Goal: Information Seeking & Learning: Learn about a topic

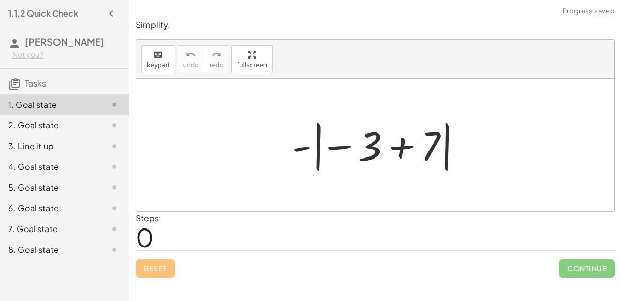
click at [401, 147] on div at bounding box center [379, 144] width 184 height 57
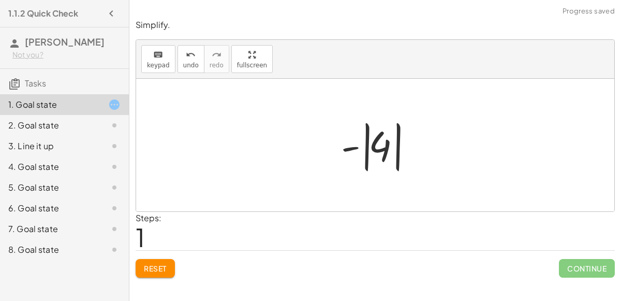
click at [355, 146] on div at bounding box center [379, 144] width 87 height 57
click at [368, 147] on div at bounding box center [379, 144] width 87 height 57
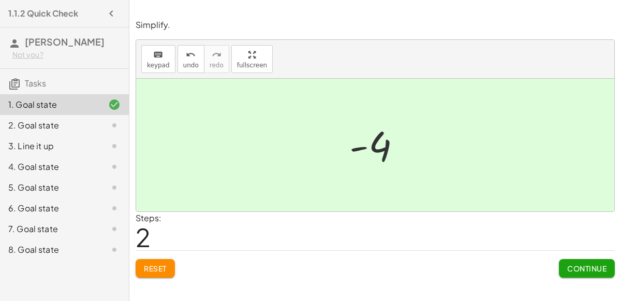
click at [175, 271] on button "Reset" at bounding box center [155, 268] width 39 height 19
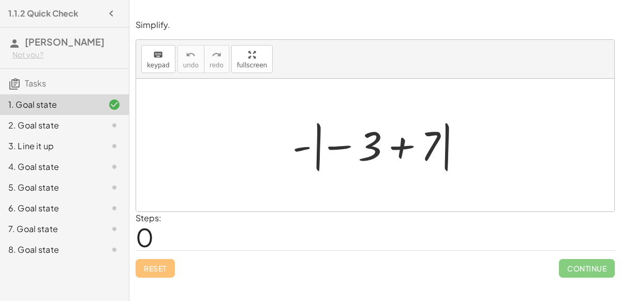
click at [393, 152] on div at bounding box center [379, 144] width 184 height 57
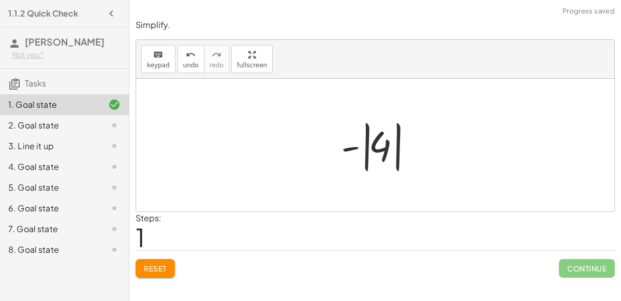
click at [398, 139] on div at bounding box center [379, 144] width 87 height 57
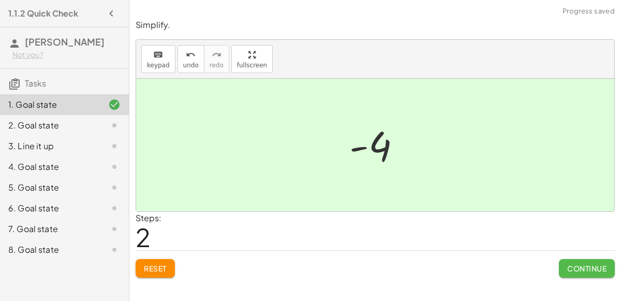
click at [568, 265] on span "Continue" at bounding box center [586, 267] width 39 height 9
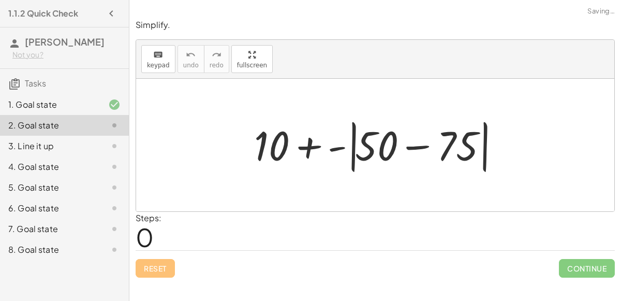
click at [424, 146] on div at bounding box center [379, 144] width 261 height 59
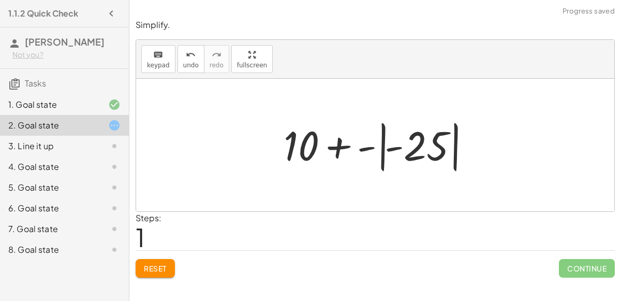
click at [381, 135] on div at bounding box center [379, 144] width 202 height 57
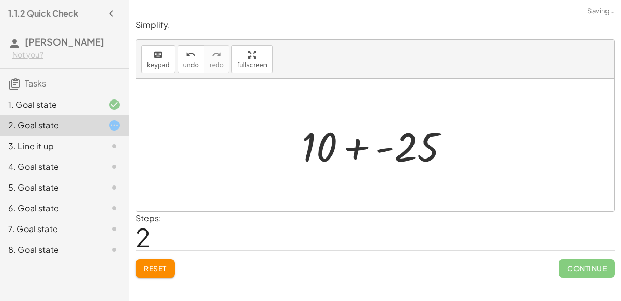
click at [354, 147] on div at bounding box center [379, 144] width 166 height 53
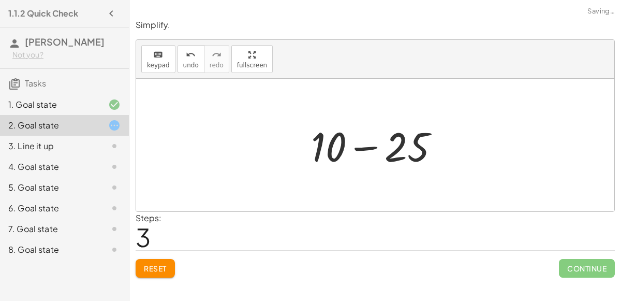
click at [360, 145] on div at bounding box center [379, 144] width 147 height 53
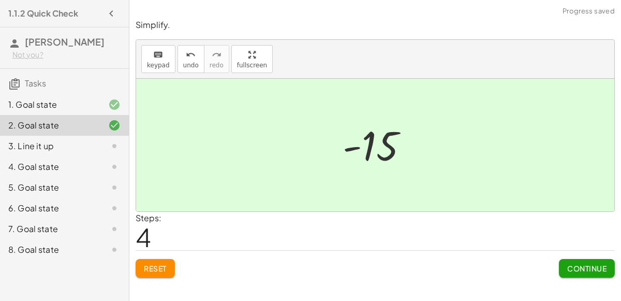
click at [566, 259] on button "Continue" at bounding box center [587, 268] width 56 height 19
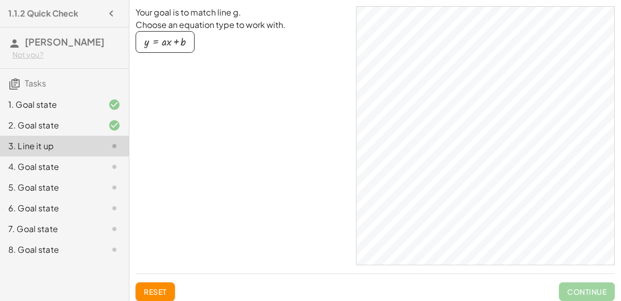
click at [259, 201] on div "Your goal is to match line g. Choose an equation type to work with. y = + · a ·…" at bounding box center [242, 135] width 212 height 259
drag, startPoint x: 176, startPoint y: 42, endPoint x: 327, endPoint y: 130, distance: 175.0
click at [327, 130] on div "Your goal is to match line g. Choose an equation type to work with. y = + · a ·…" at bounding box center [242, 135] width 212 height 259
click at [173, 33] on button "y = + · a · x + b" at bounding box center [165, 42] width 59 height 22
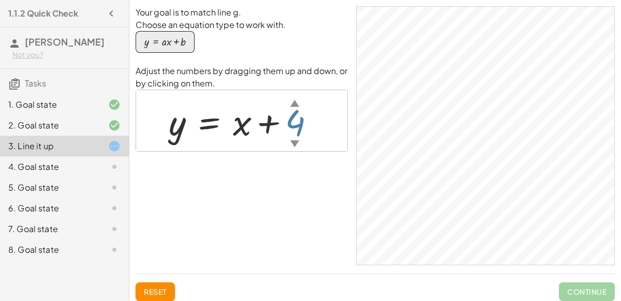
click at [295, 142] on div "▼" at bounding box center [294, 143] width 9 height 13
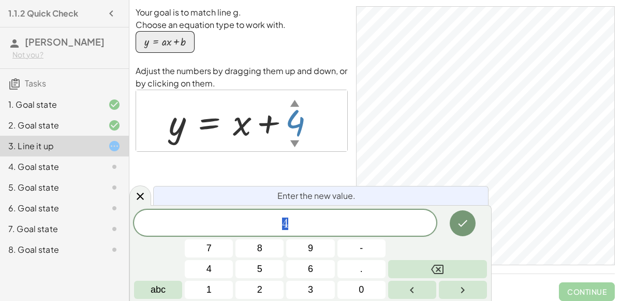
click at [239, 127] on div at bounding box center [245, 120] width 164 height 47
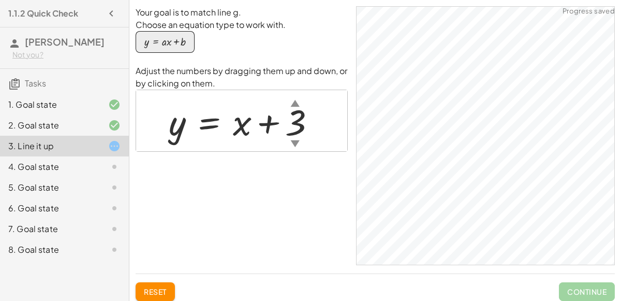
click at [293, 139] on div "▼" at bounding box center [294, 143] width 9 height 13
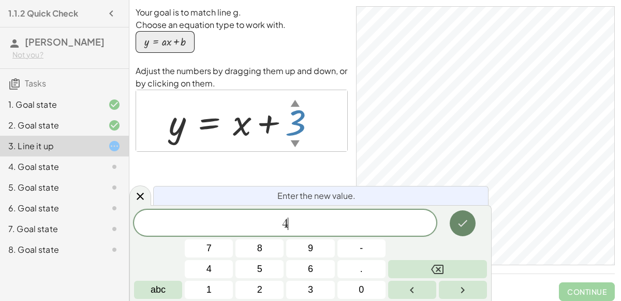
click at [462, 225] on icon "Done" at bounding box center [462, 223] width 12 height 12
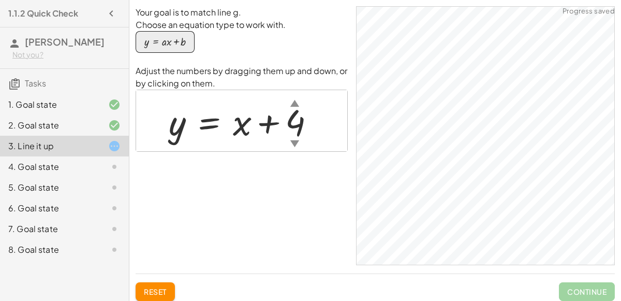
click at [293, 138] on div "▼" at bounding box center [294, 143] width 9 height 13
click at [294, 139] on div "▼" at bounding box center [294, 143] width 9 height 13
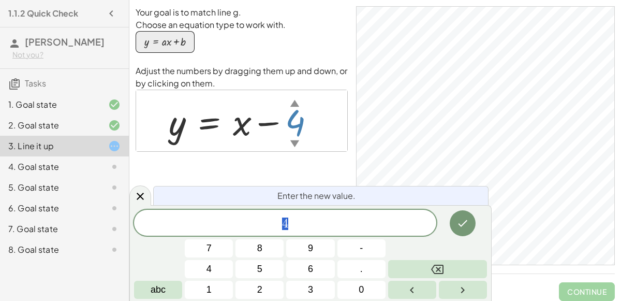
click at [297, 181] on div "Your goal is to match line g. Choose an equation type to work with. y = + · a ·…" at bounding box center [242, 135] width 212 height 259
click at [452, 221] on button "Done" at bounding box center [463, 223] width 26 height 26
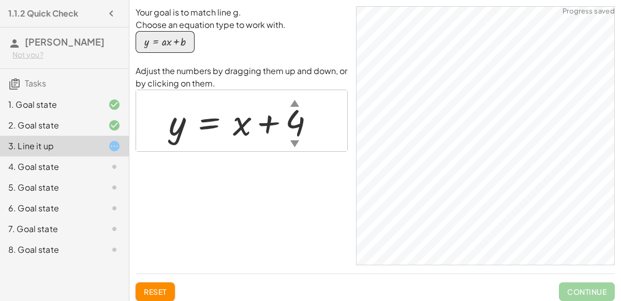
click at [298, 144] on div "▼" at bounding box center [294, 143] width 9 height 13
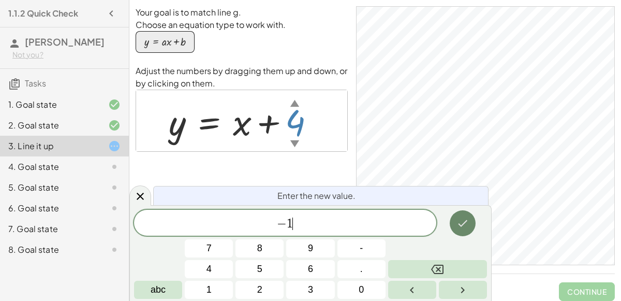
click at [462, 221] on icon "Done" at bounding box center [462, 223] width 12 height 12
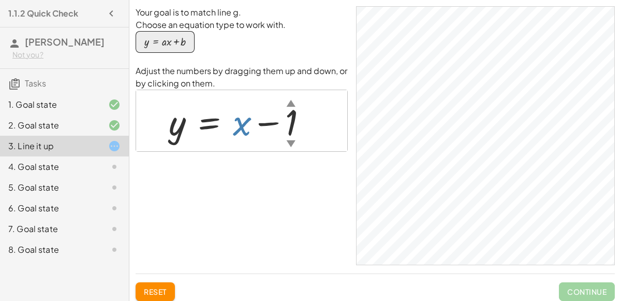
click at [243, 132] on div at bounding box center [241, 120] width 157 height 47
click at [237, 128] on div at bounding box center [241, 120] width 157 height 47
drag, startPoint x: 237, startPoint y: 128, endPoint x: 274, endPoint y: 131, distance: 36.4
click at [274, 131] on div at bounding box center [241, 120] width 157 height 47
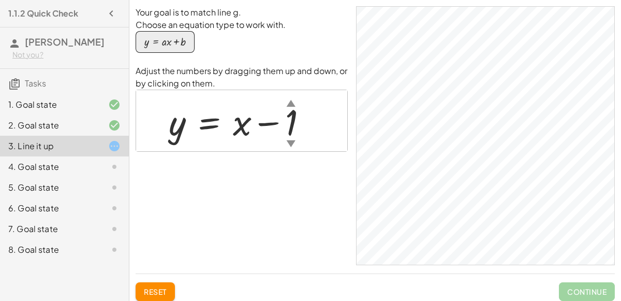
click at [262, 122] on div at bounding box center [241, 120] width 157 height 47
click at [205, 127] on div at bounding box center [241, 120] width 157 height 47
click at [183, 128] on div at bounding box center [241, 120] width 157 height 47
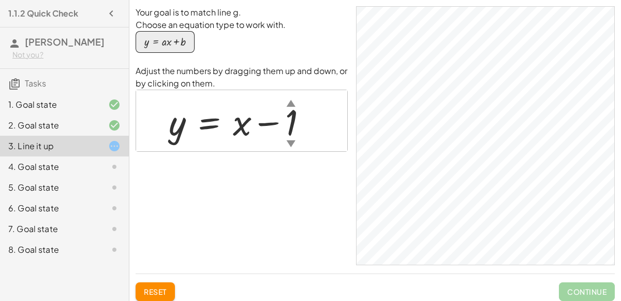
click at [183, 128] on div at bounding box center [241, 120] width 157 height 47
click at [288, 102] on div "▲" at bounding box center [291, 102] width 9 height 13
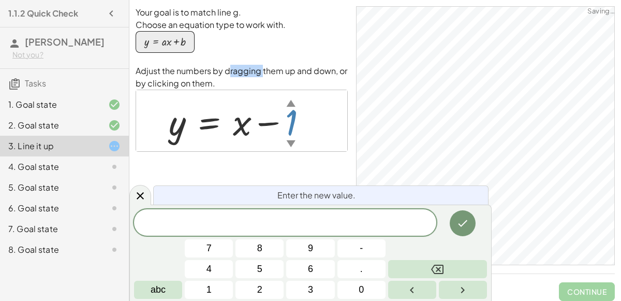
click at [207, 36] on div "Your goal is to match line g. Choose an equation type to work with. y = + · a ·…" at bounding box center [242, 135] width 212 height 259
click at [182, 41] on div "button" at bounding box center [164, 41] width 41 height 11
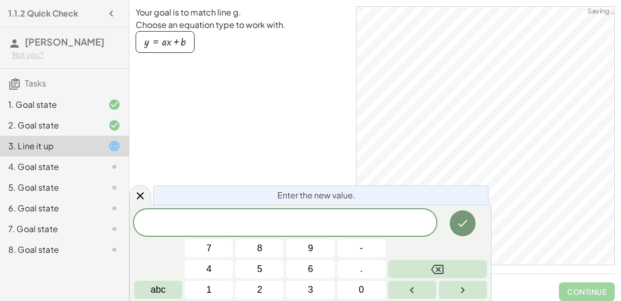
click at [182, 41] on div "button" at bounding box center [164, 41] width 41 height 11
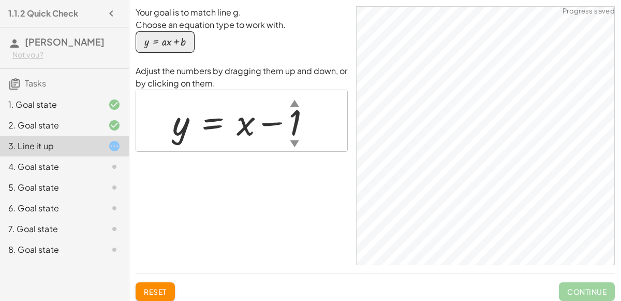
click at [181, 41] on div "button" at bounding box center [164, 41] width 41 height 11
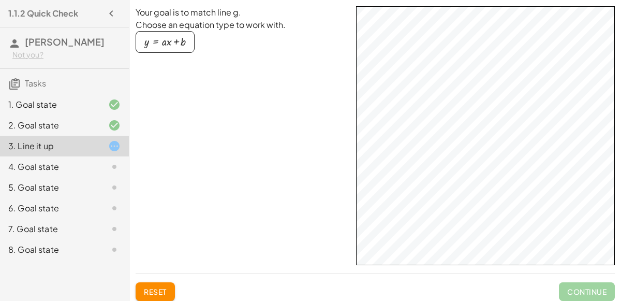
click at [183, 38] on div "button" at bounding box center [164, 41] width 41 height 11
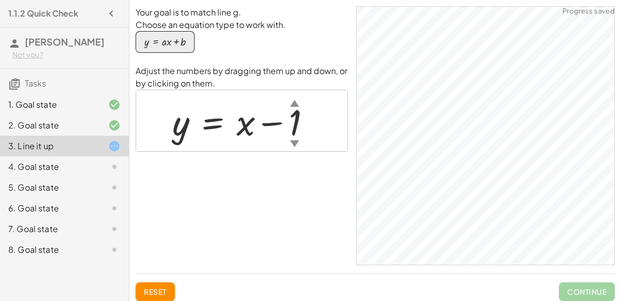
click at [294, 142] on div "▼" at bounding box center [294, 143] width 9 height 13
click at [237, 128] on div at bounding box center [249, 120] width 164 height 47
click at [265, 126] on div at bounding box center [249, 120] width 164 height 47
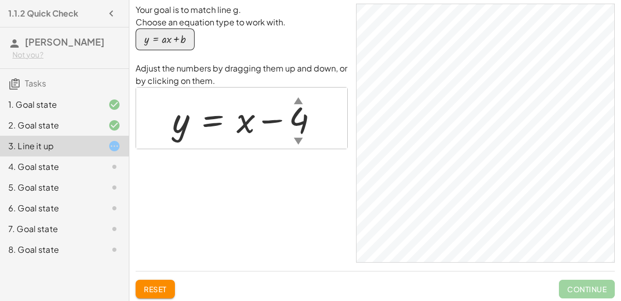
scroll to position [5, 0]
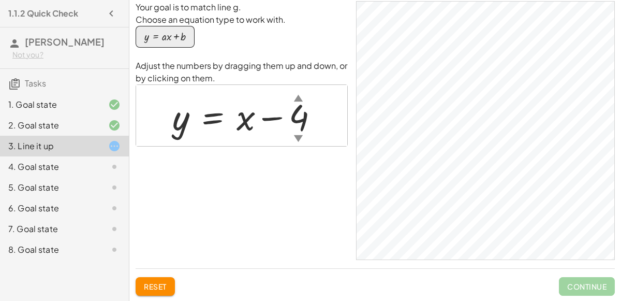
click at [296, 133] on div "▼" at bounding box center [298, 137] width 9 height 13
click at [301, 137] on div "▼" at bounding box center [298, 137] width 9 height 13
click at [293, 133] on div "▼" at bounding box center [296, 137] width 9 height 13
click at [297, 134] on div "▼" at bounding box center [298, 137] width 9 height 13
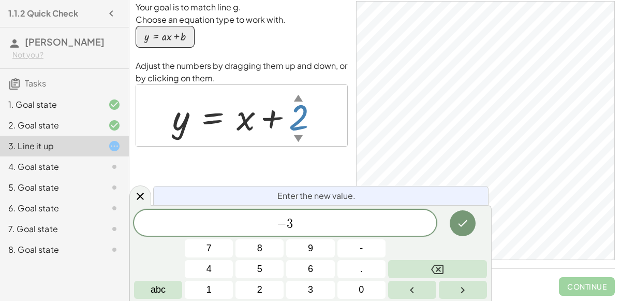
scroll to position [14, 0]
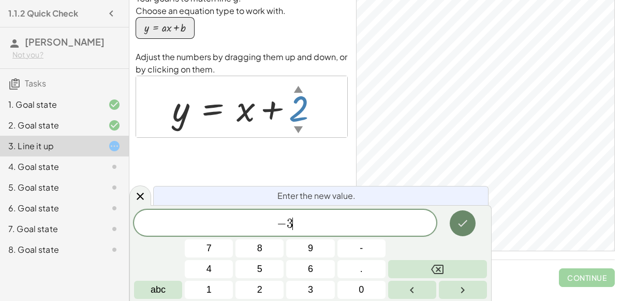
click at [465, 227] on icon "Done" at bounding box center [462, 223] width 12 height 12
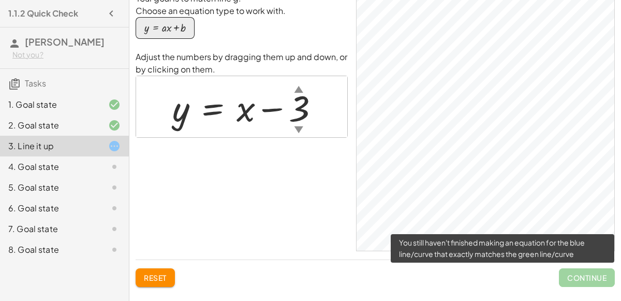
click at [589, 277] on span "Continue" at bounding box center [587, 277] width 56 height 19
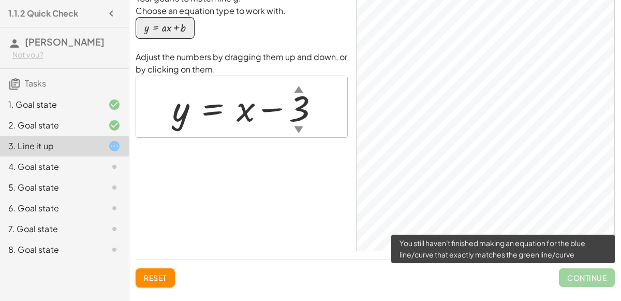
scroll to position [0, 0]
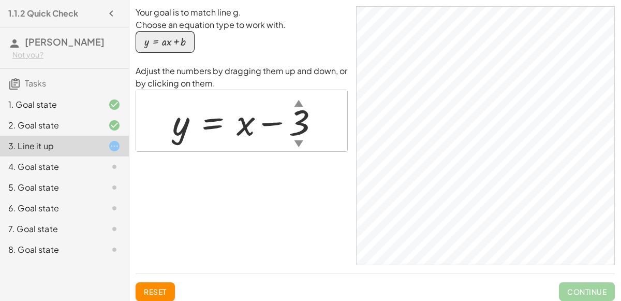
click at [46, 198] on div "4. Goal state" at bounding box center [64, 208] width 129 height 21
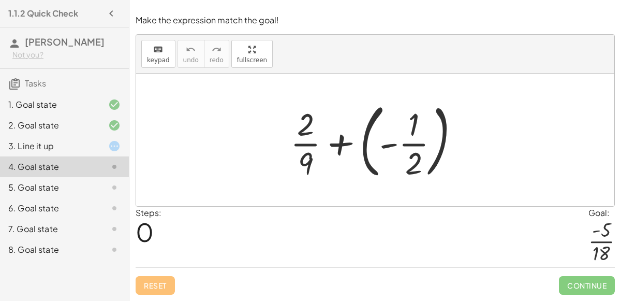
click at [348, 148] on div at bounding box center [379, 140] width 188 height 86
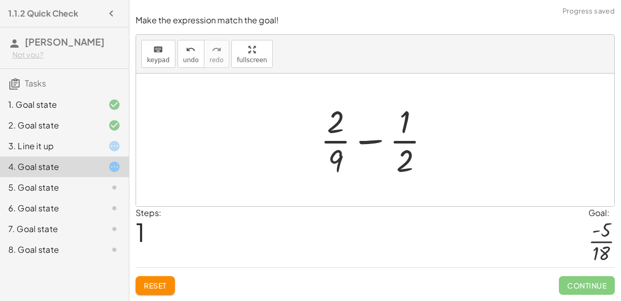
click at [363, 142] on div at bounding box center [379, 140] width 128 height 80
click at [337, 125] on div at bounding box center [379, 140] width 128 height 80
click at [335, 161] on div at bounding box center [379, 140] width 128 height 80
drag, startPoint x: 335, startPoint y: 161, endPoint x: 406, endPoint y: 166, distance: 71.6
click at [406, 166] on div at bounding box center [379, 140] width 128 height 80
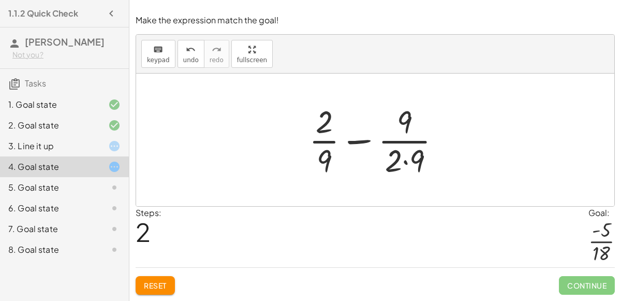
click at [406, 163] on div at bounding box center [379, 140] width 151 height 80
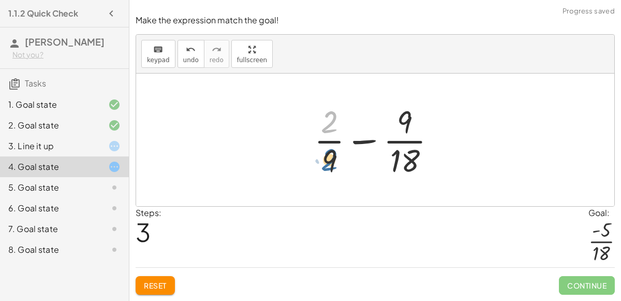
drag, startPoint x: 324, startPoint y: 130, endPoint x: 324, endPoint y: 169, distance: 38.3
click at [324, 169] on div at bounding box center [379, 140] width 141 height 80
click at [331, 153] on div at bounding box center [379, 140] width 141 height 80
drag, startPoint x: 326, startPoint y: 133, endPoint x: 327, endPoint y: 151, distance: 17.6
click at [327, 151] on div at bounding box center [379, 140] width 141 height 80
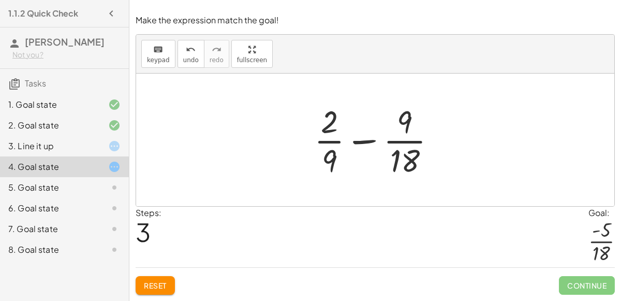
click at [331, 162] on div at bounding box center [379, 140] width 141 height 80
click at [331, 162] on div at bounding box center [379, 140] width 222 height 80
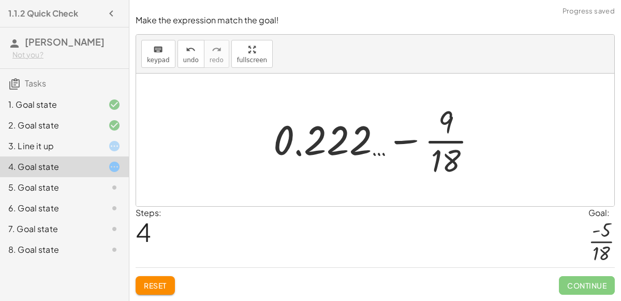
click at [317, 151] on div at bounding box center [379, 140] width 222 height 80
click at [293, 153] on div at bounding box center [379, 140] width 222 height 80
click at [301, 153] on div at bounding box center [379, 140] width 222 height 80
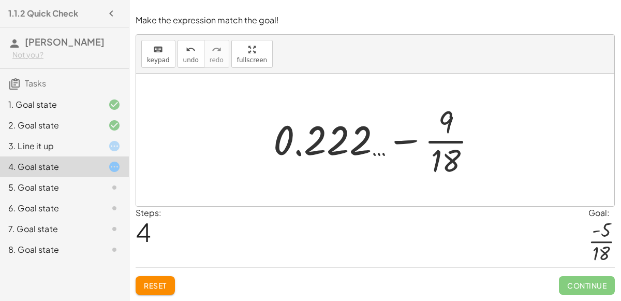
click at [287, 146] on div at bounding box center [379, 140] width 222 height 80
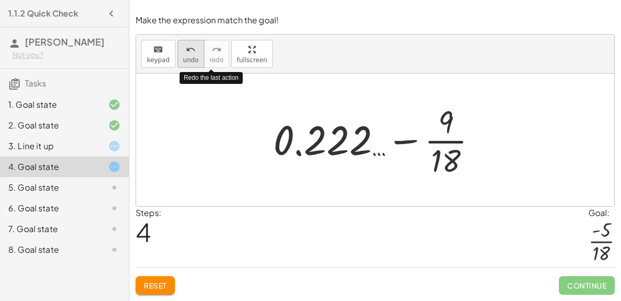
click at [195, 50] on button "undo undo" at bounding box center [190, 54] width 27 height 28
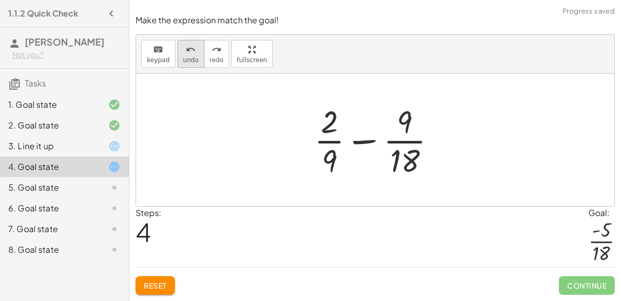
click at [178, 56] on button "undo undo" at bounding box center [190, 54] width 27 height 28
click at [183, 61] on span "undo" at bounding box center [191, 59] width 16 height 7
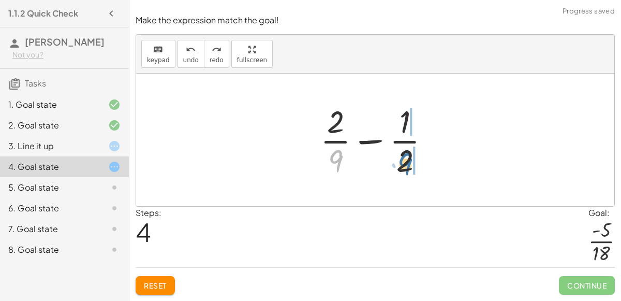
drag, startPoint x: 336, startPoint y: 156, endPoint x: 407, endPoint y: 159, distance: 70.4
click at [407, 159] on div at bounding box center [379, 140] width 128 height 80
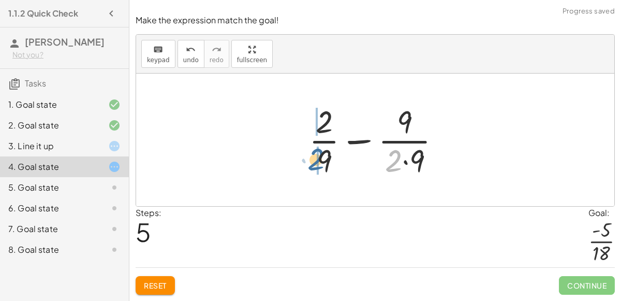
drag, startPoint x: 394, startPoint y: 161, endPoint x: 311, endPoint y: 158, distance: 82.3
click at [311, 158] on div at bounding box center [379, 140] width 151 height 80
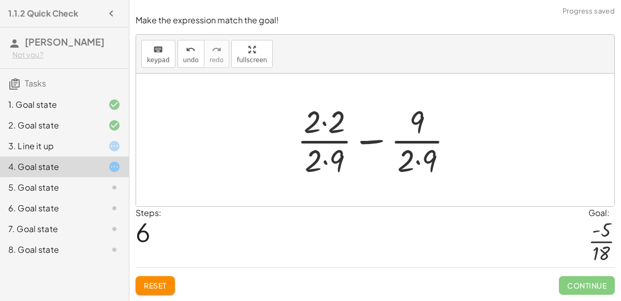
click at [321, 163] on div at bounding box center [379, 140] width 175 height 80
click at [324, 159] on div at bounding box center [379, 140] width 175 height 80
click at [323, 124] on div at bounding box center [379, 140] width 175 height 80
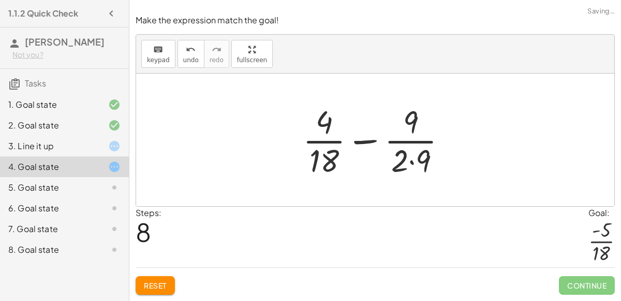
click at [411, 162] on div at bounding box center [378, 140] width 163 height 80
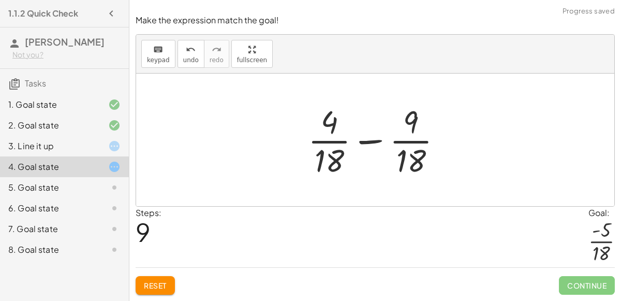
click at [371, 143] on div at bounding box center [379, 140] width 153 height 80
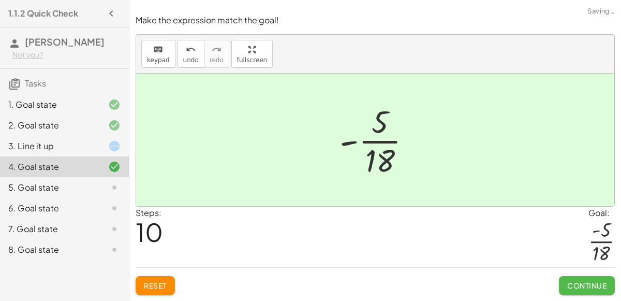
click at [578, 289] on span "Continue" at bounding box center [586, 284] width 39 height 9
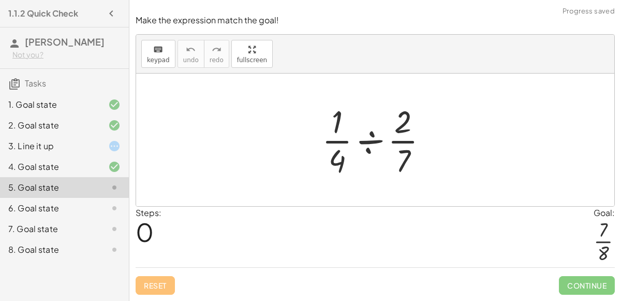
click at [366, 143] on div at bounding box center [379, 140] width 125 height 80
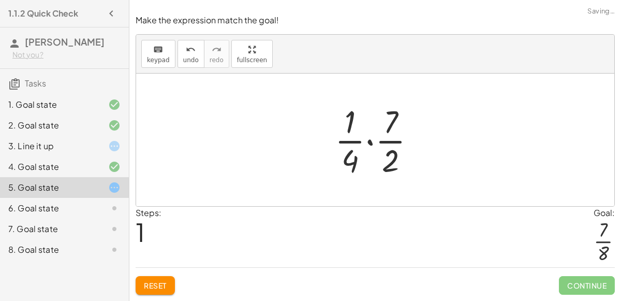
click at [367, 148] on div at bounding box center [379, 140] width 99 height 80
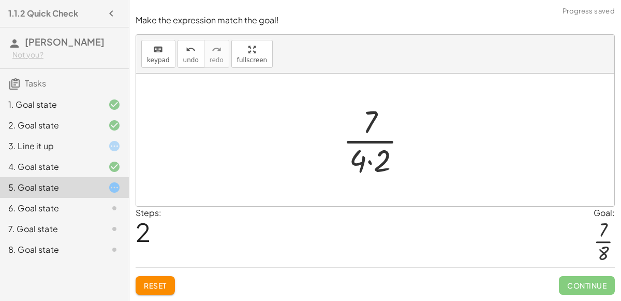
click at [368, 161] on div at bounding box center [378, 140] width 83 height 80
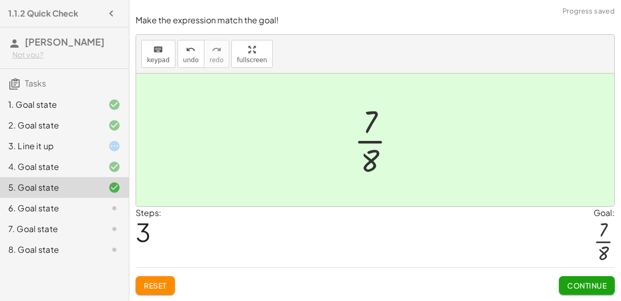
click at [586, 277] on button "Continue" at bounding box center [587, 285] width 56 height 19
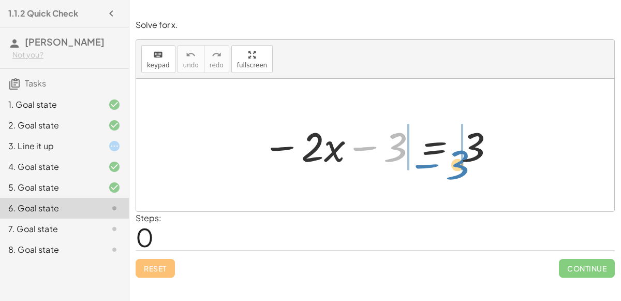
drag, startPoint x: 390, startPoint y: 146, endPoint x: 452, endPoint y: 164, distance: 64.5
click at [452, 164] on div at bounding box center [379, 144] width 244 height 53
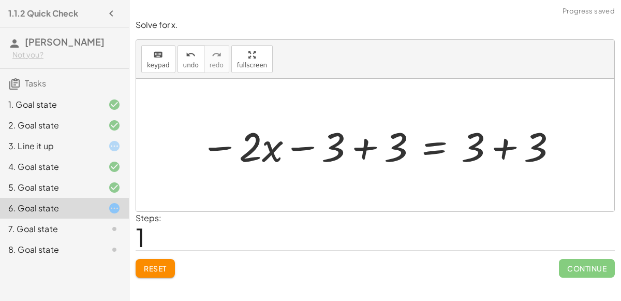
click at [363, 146] on div at bounding box center [379, 144] width 368 height 53
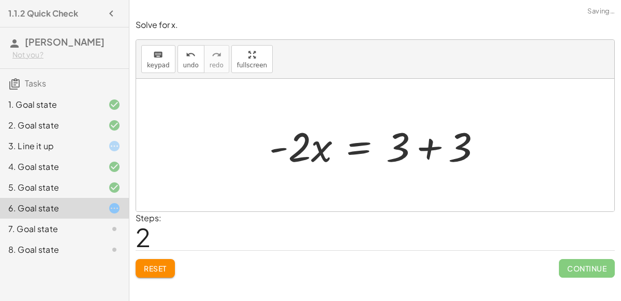
click at [499, 144] on div at bounding box center [375, 145] width 478 height 132
click at [428, 144] on div at bounding box center [379, 144] width 231 height 53
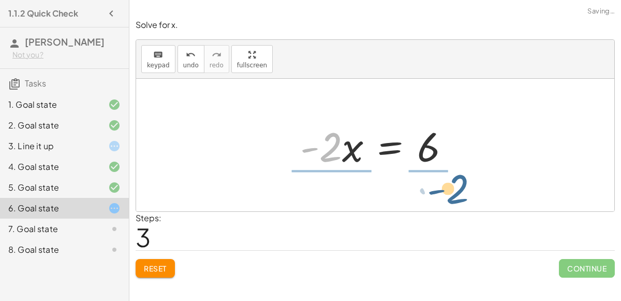
drag, startPoint x: 331, startPoint y: 151, endPoint x: 449, endPoint y: 192, distance: 124.8
click at [449, 192] on div "− · 2 · x − 3 = 3 − · 2 · x − 3 + 3 = + 3 + 3 − · 2 · x + 0 = + 3 + 3 · - 2 · x…" at bounding box center [375, 145] width 478 height 132
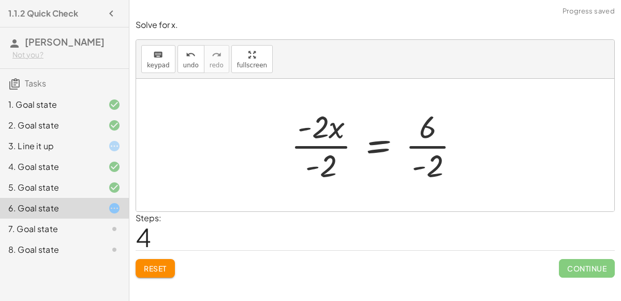
click at [423, 148] on div at bounding box center [380, 145] width 188 height 80
click at [327, 150] on div at bounding box center [380, 145] width 186 height 80
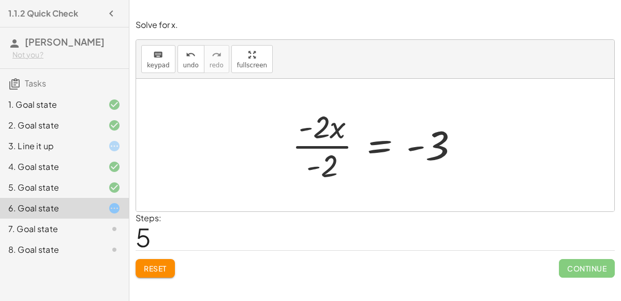
click at [320, 141] on div at bounding box center [380, 145] width 186 height 80
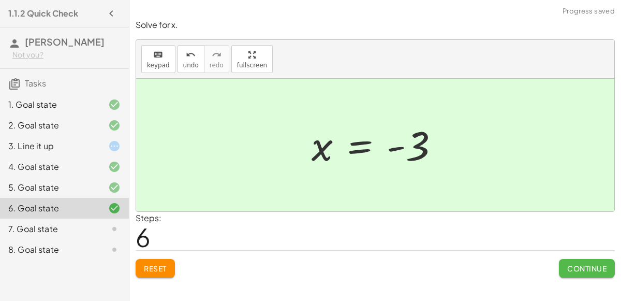
click at [567, 263] on span "Continue" at bounding box center [586, 267] width 39 height 9
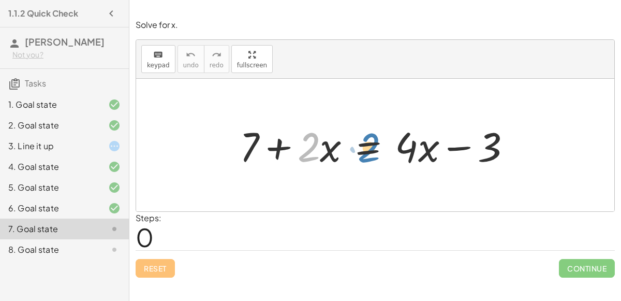
drag, startPoint x: 310, startPoint y: 154, endPoint x: 370, endPoint y: 154, distance: 60.0
click at [370, 154] on div at bounding box center [379, 144] width 290 height 53
drag, startPoint x: 329, startPoint y: 151, endPoint x: 338, endPoint y: 150, distance: 9.4
click at [338, 150] on div at bounding box center [379, 144] width 290 height 53
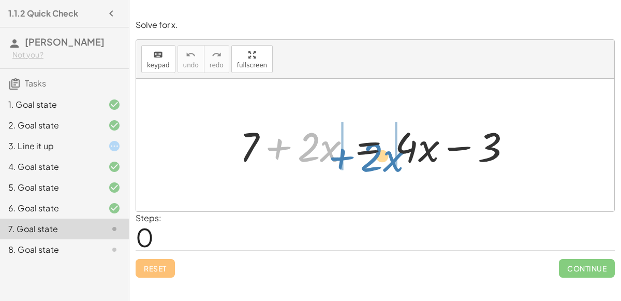
drag, startPoint x: 278, startPoint y: 143, endPoint x: 341, endPoint y: 153, distance: 64.4
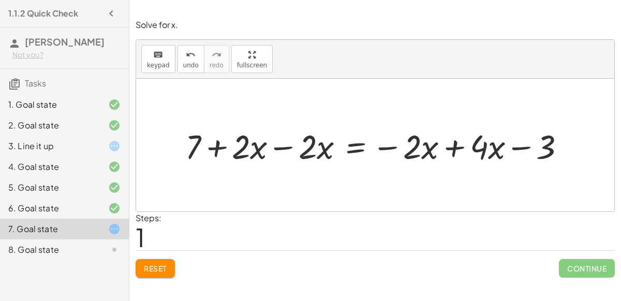
click at [452, 143] on div at bounding box center [379, 145] width 398 height 44
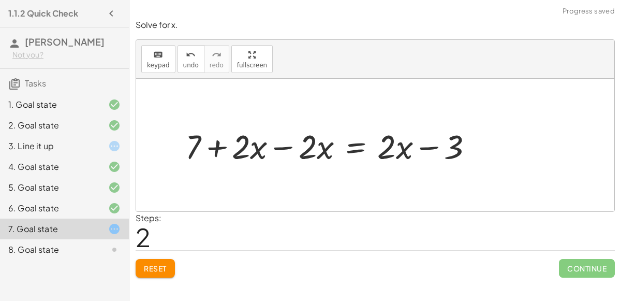
click at [281, 147] on div at bounding box center [333, 145] width 306 height 44
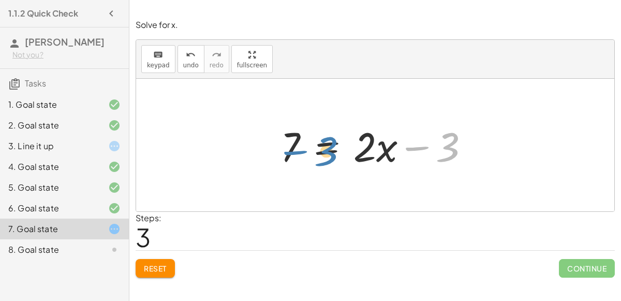
drag, startPoint x: 424, startPoint y: 146, endPoint x: 302, endPoint y: 151, distance: 121.6
click at [302, 151] on div at bounding box center [378, 144] width 207 height 53
drag, startPoint x: 407, startPoint y: 149, endPoint x: 284, endPoint y: 153, distance: 123.1
click at [284, 153] on div at bounding box center [378, 144] width 207 height 53
drag, startPoint x: 453, startPoint y: 149, endPoint x: 326, endPoint y: 152, distance: 126.8
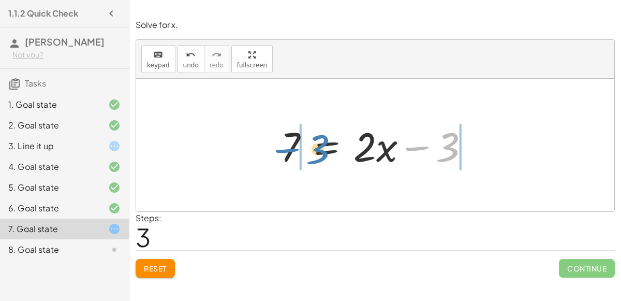
click at [326, 152] on div at bounding box center [378, 144] width 207 height 53
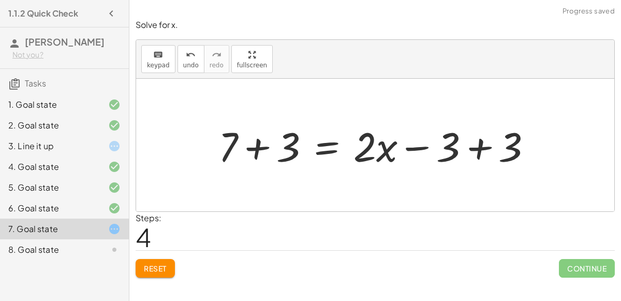
click at [254, 151] on div at bounding box center [379, 144] width 332 height 53
click at [477, 154] on div at bounding box center [403, 144] width 286 height 53
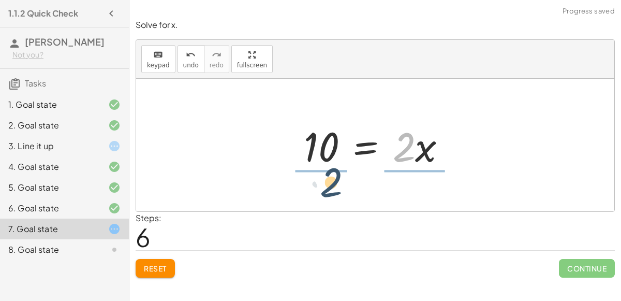
drag, startPoint x: 400, startPoint y: 151, endPoint x: 319, endPoint y: 184, distance: 87.2
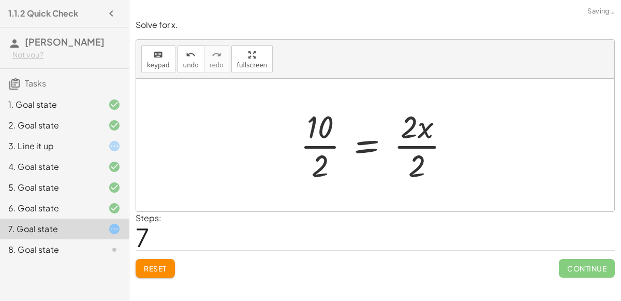
click at [324, 145] on div at bounding box center [379, 145] width 168 height 80
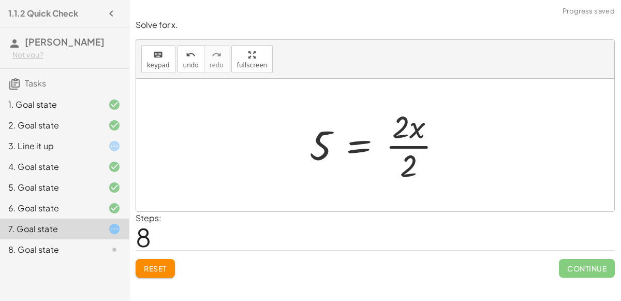
click at [410, 146] on div at bounding box center [379, 145] width 151 height 80
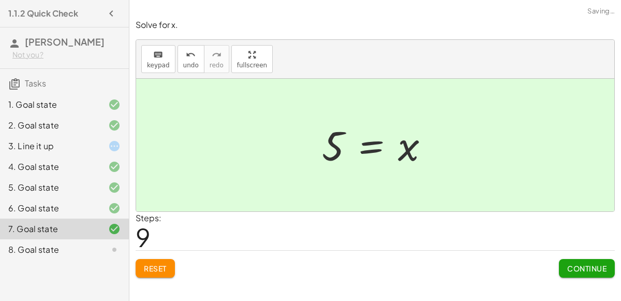
click at [572, 271] on span "Continue" at bounding box center [586, 267] width 39 height 9
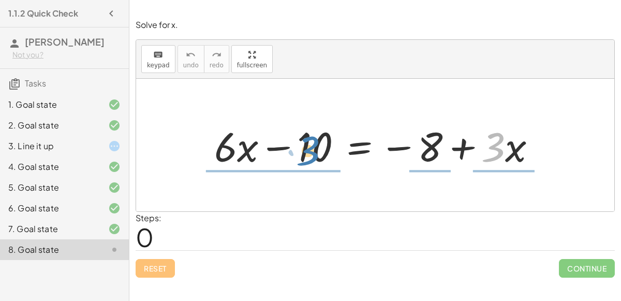
drag, startPoint x: 495, startPoint y: 152, endPoint x: 309, endPoint y: 156, distance: 185.2
click at [309, 156] on div at bounding box center [379, 144] width 340 height 53
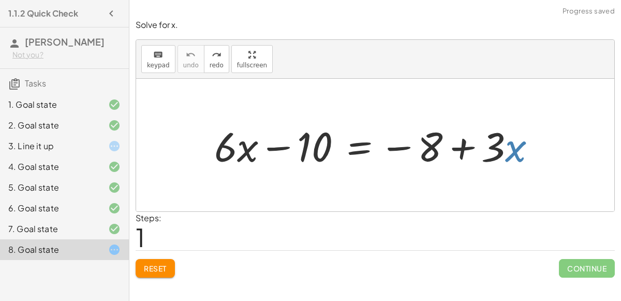
click at [518, 159] on div at bounding box center [379, 144] width 340 height 53
click at [507, 142] on div at bounding box center [379, 144] width 340 height 53
drag, startPoint x: 497, startPoint y: 145, endPoint x: 490, endPoint y: 151, distance: 8.8
click at [490, 151] on div at bounding box center [379, 144] width 340 height 53
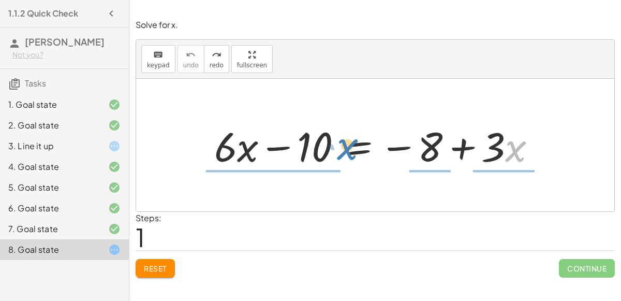
drag, startPoint x: 518, startPoint y: 152, endPoint x: 349, endPoint y: 149, distance: 169.2
click at [349, 149] on div at bounding box center [379, 144] width 340 height 53
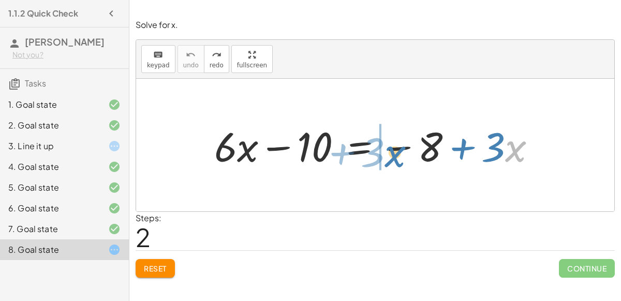
drag, startPoint x: 516, startPoint y: 149, endPoint x: 395, endPoint y: 154, distance: 120.6
click at [395, 154] on div at bounding box center [379, 144] width 340 height 53
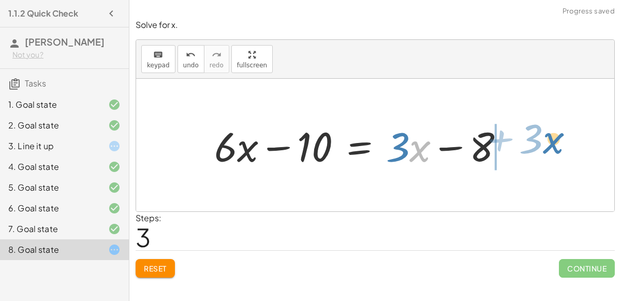
drag, startPoint x: 421, startPoint y: 154, endPoint x: 555, endPoint y: 147, distance: 134.2
click at [555, 147] on div "+ · 6 · x − 10 = − 8 + · 3 · x · x + · 3 + · 6 · x − 10 = − 8 + · 3 · x" at bounding box center [375, 145] width 478 height 132
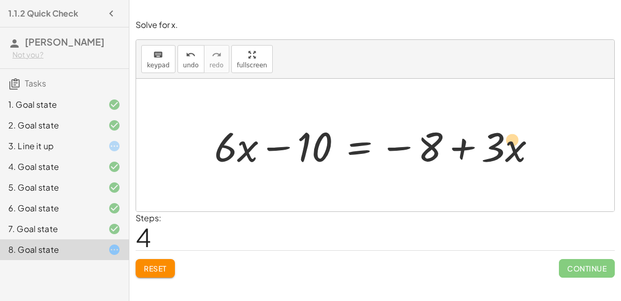
drag, startPoint x: 519, startPoint y: 148, endPoint x: 517, endPoint y: 142, distance: 7.0
click at [517, 142] on div at bounding box center [379, 144] width 340 height 53
drag, startPoint x: 430, startPoint y: 141, endPoint x: 333, endPoint y: 147, distance: 97.0
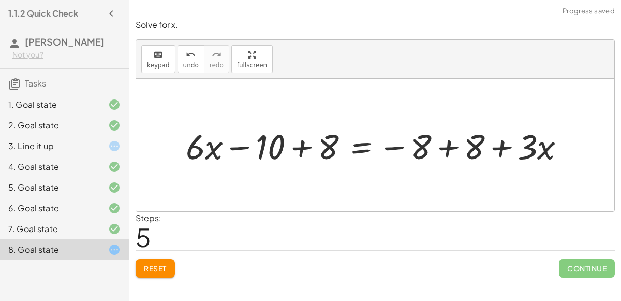
click at [292, 142] on div at bounding box center [380, 145] width 398 height 46
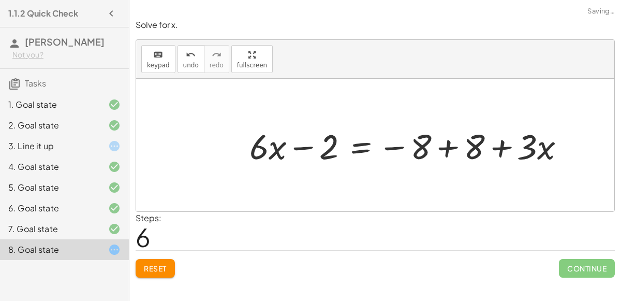
click at [441, 149] on div at bounding box center [411, 145] width 334 height 46
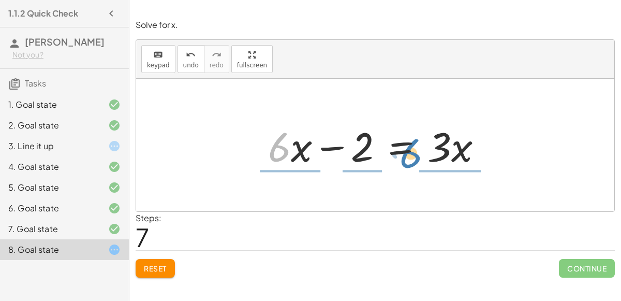
drag, startPoint x: 284, startPoint y: 145, endPoint x: 415, endPoint y: 151, distance: 131.0
click at [415, 151] on div at bounding box center [379, 144] width 233 height 53
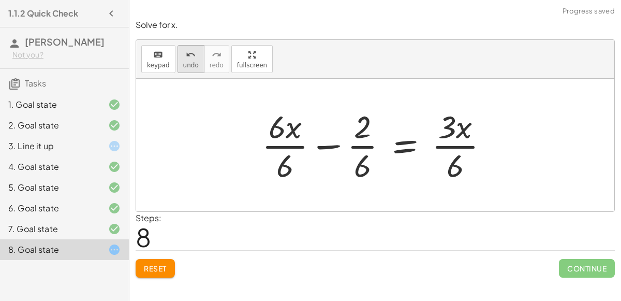
click at [177, 65] on button "undo undo" at bounding box center [190, 59] width 27 height 28
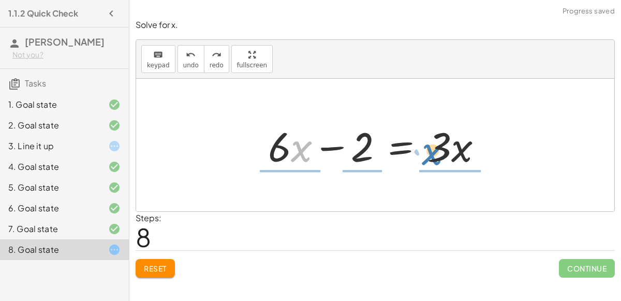
drag, startPoint x: 301, startPoint y: 149, endPoint x: 430, endPoint y: 151, distance: 129.8
click at [430, 151] on div at bounding box center [379, 144] width 233 height 53
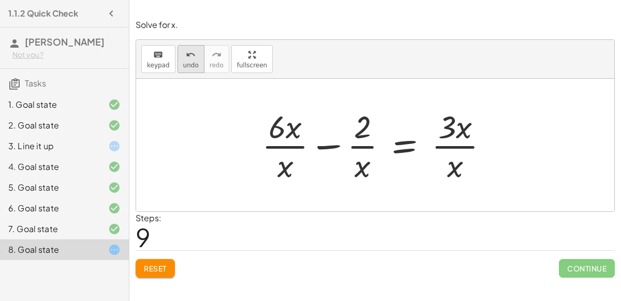
click at [183, 64] on span "undo" at bounding box center [191, 65] width 16 height 7
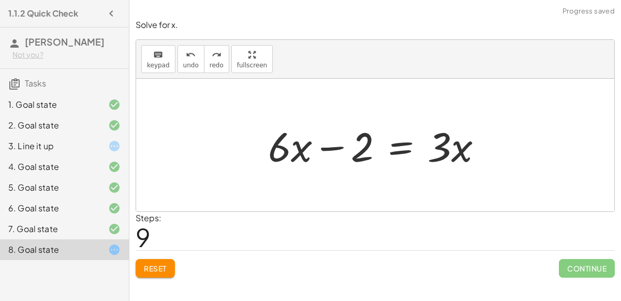
click at [330, 148] on div at bounding box center [379, 144] width 233 height 53
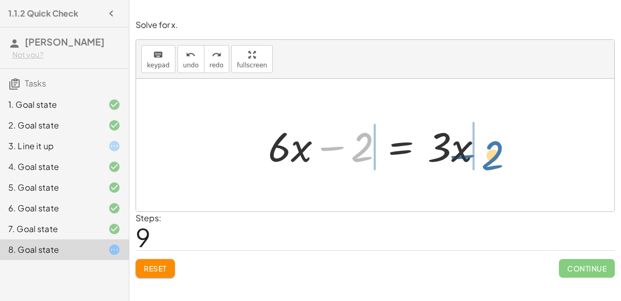
drag, startPoint x: 362, startPoint y: 147, endPoint x: 491, endPoint y: 155, distance: 130.1
click at [491, 155] on div at bounding box center [379, 144] width 233 height 53
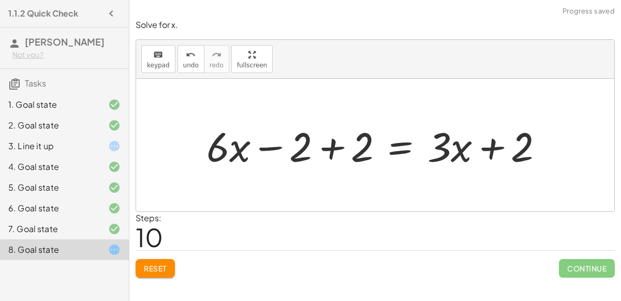
click at [487, 149] on div at bounding box center [378, 144] width 355 height 53
click at [332, 149] on div at bounding box center [378, 144] width 355 height 53
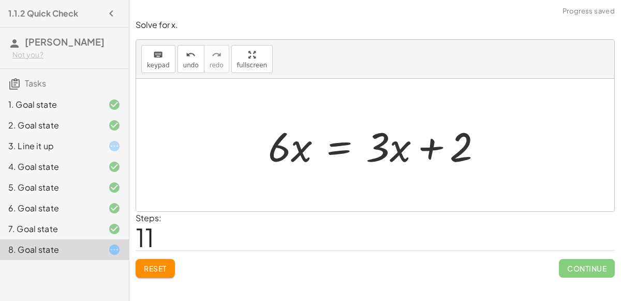
click at [167, 267] on span "Reset" at bounding box center [155, 267] width 23 height 9
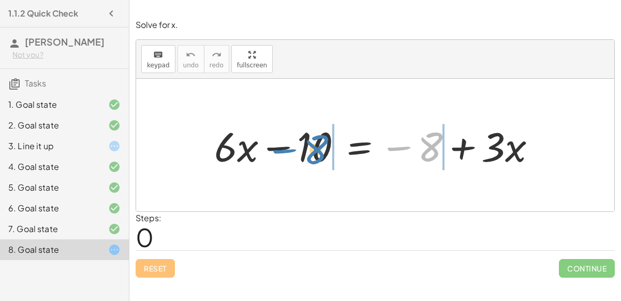
drag, startPoint x: 404, startPoint y: 147, endPoint x: 291, endPoint y: 151, distance: 113.3
click at [291, 151] on div at bounding box center [379, 144] width 340 height 53
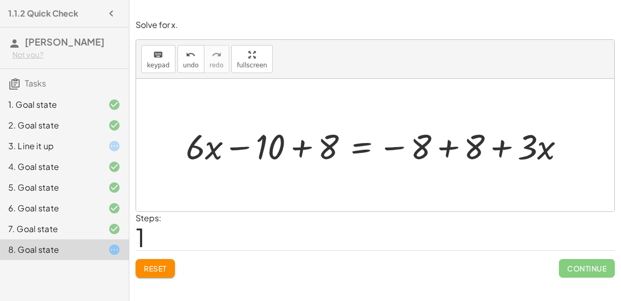
click at [302, 144] on div at bounding box center [380, 145] width 398 height 46
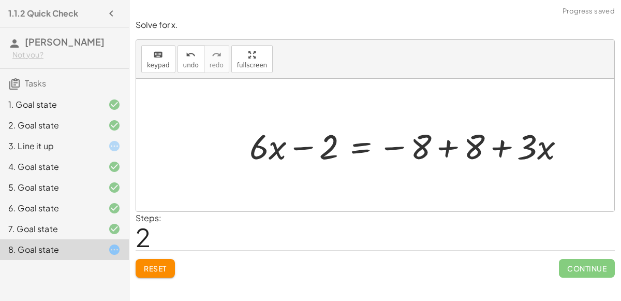
click at [445, 149] on div at bounding box center [411, 145] width 334 height 46
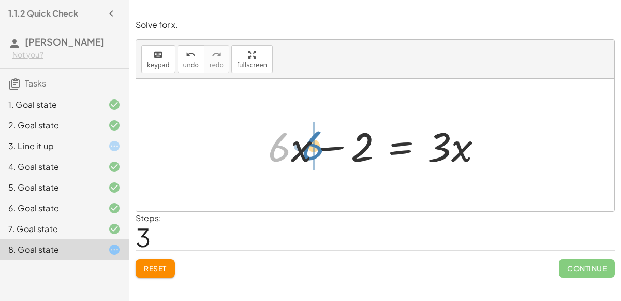
click at [283, 153] on div at bounding box center [379, 144] width 233 height 53
click at [179, 64] on button "undo undo" at bounding box center [190, 59] width 27 height 28
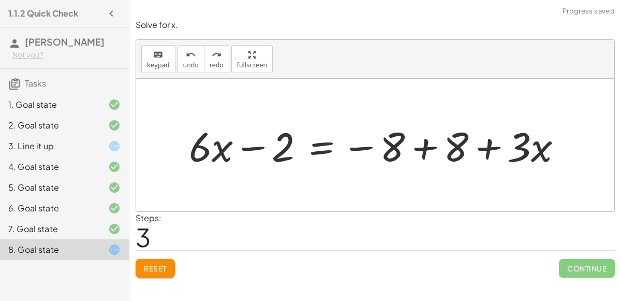
click at [151, 272] on button "Reset" at bounding box center [155, 268] width 39 height 19
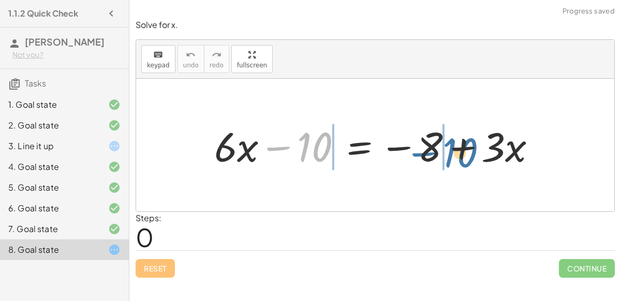
drag, startPoint x: 317, startPoint y: 143, endPoint x: 460, endPoint y: 148, distance: 143.4
click at [460, 148] on div at bounding box center [379, 144] width 340 height 53
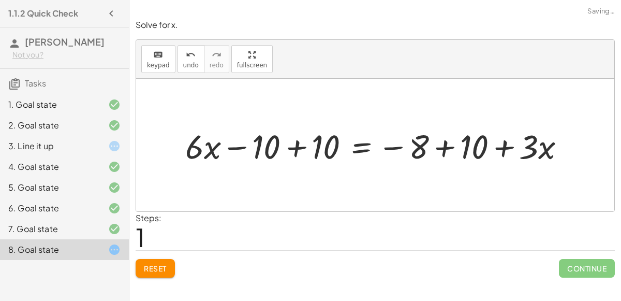
click at [288, 149] on div at bounding box center [379, 145] width 398 height 44
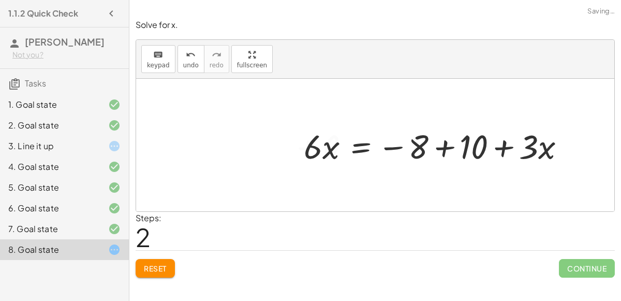
click at [445, 147] on div at bounding box center [438, 145] width 280 height 44
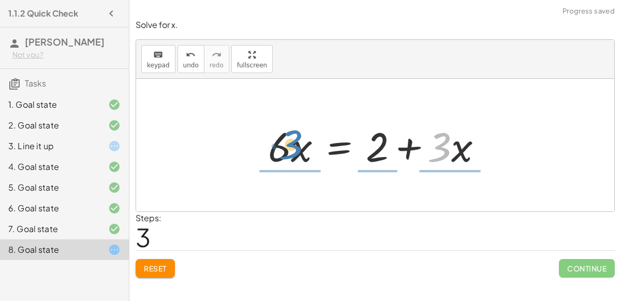
drag, startPoint x: 445, startPoint y: 147, endPoint x: 297, endPoint y: 144, distance: 148.5
click at [297, 144] on div at bounding box center [379, 144] width 233 height 53
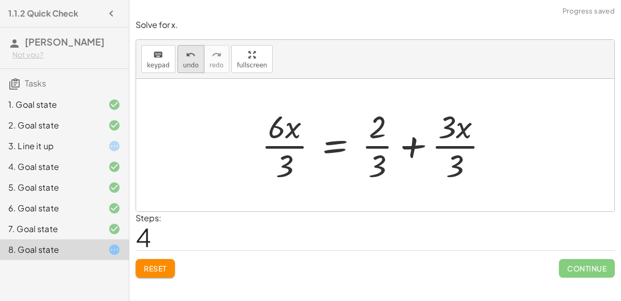
click at [184, 64] on span "undo" at bounding box center [191, 65] width 16 height 7
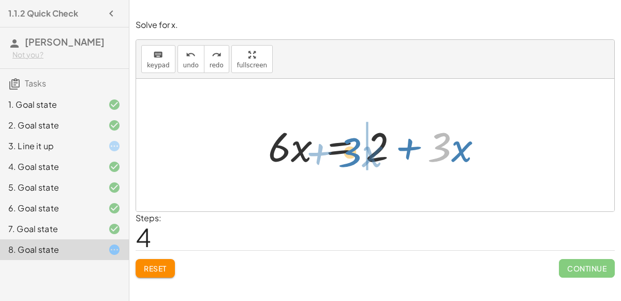
drag, startPoint x: 441, startPoint y: 154, endPoint x: 352, endPoint y: 159, distance: 89.1
click at [352, 159] on div at bounding box center [379, 144] width 233 height 53
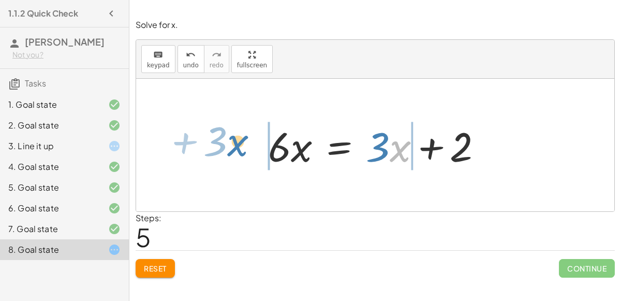
drag, startPoint x: 390, startPoint y: 153, endPoint x: 217, endPoint y: 145, distance: 173.5
click at [217, 145] on div "+ · 6 · x − 10 = − 8 + · 3 · x + · 6 · x − 10 + 10 = − 8 + 10 + · 3 · x + · 6 ·…" at bounding box center [375, 145] width 478 height 132
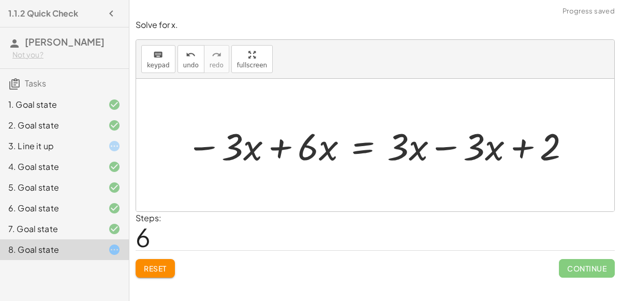
click at [280, 148] on div at bounding box center [379, 145] width 396 height 49
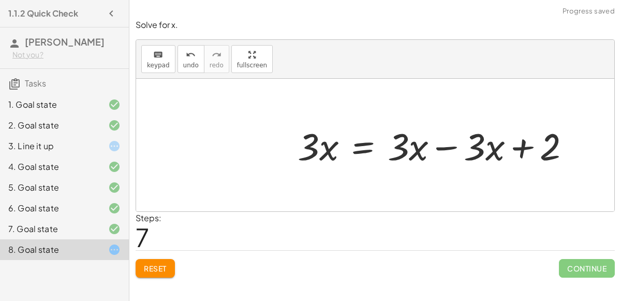
click at [442, 147] on div at bounding box center [437, 145] width 291 height 49
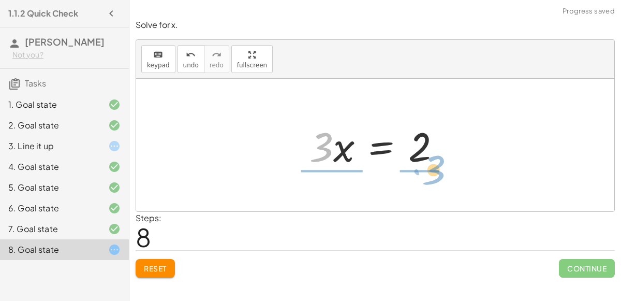
drag, startPoint x: 317, startPoint y: 148, endPoint x: 429, endPoint y: 171, distance: 114.5
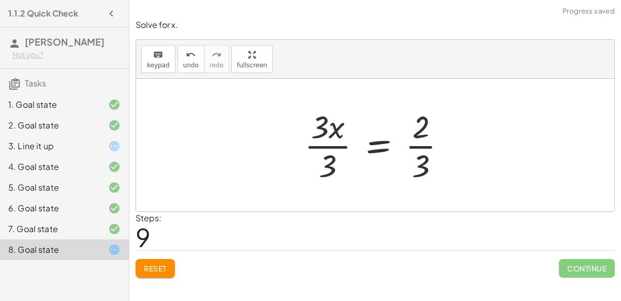
click at [332, 147] on div at bounding box center [379, 145] width 160 height 80
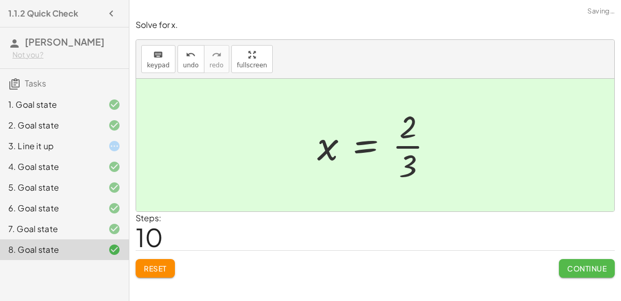
click at [580, 263] on span "Continue" at bounding box center [586, 267] width 39 height 9
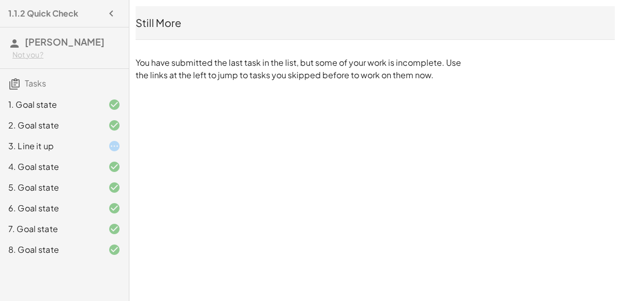
click at [96, 147] on div at bounding box center [106, 146] width 29 height 12
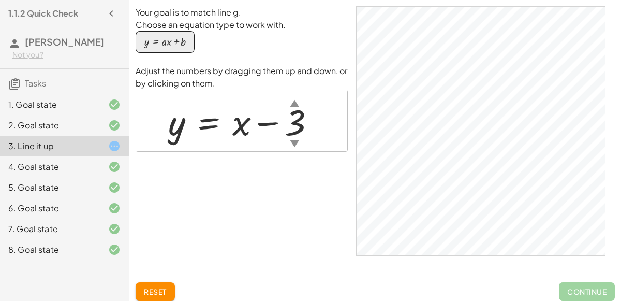
click at [293, 142] on div "▼" at bounding box center [294, 143] width 9 height 13
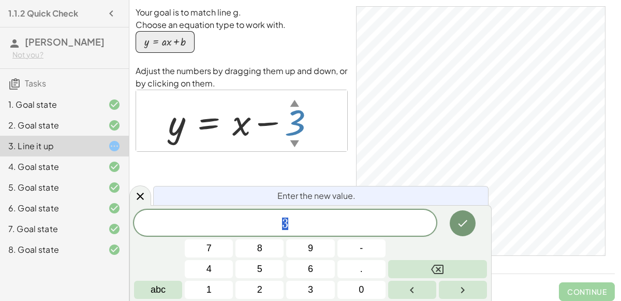
click at [246, 125] on div at bounding box center [246, 120] width 166 height 47
click at [242, 124] on div at bounding box center [246, 120] width 166 height 47
click at [143, 194] on icon at bounding box center [140, 196] width 12 height 12
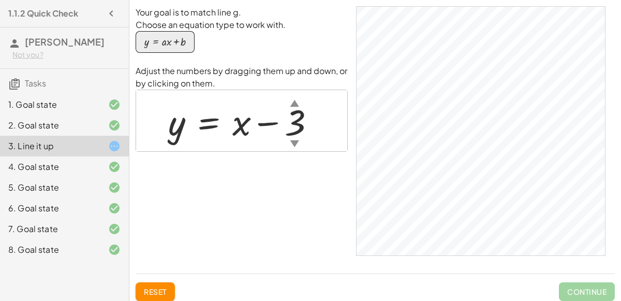
click at [92, 185] on div at bounding box center [106, 187] width 29 height 12
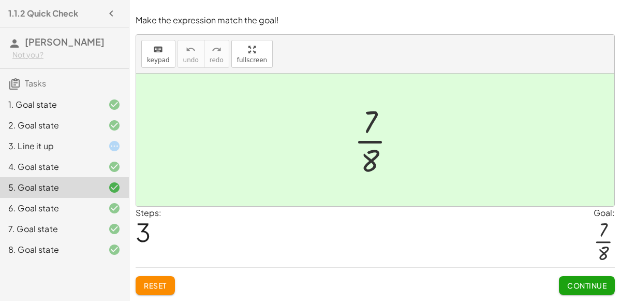
click at [83, 239] on div "8. Goal state" at bounding box center [64, 249] width 129 height 21
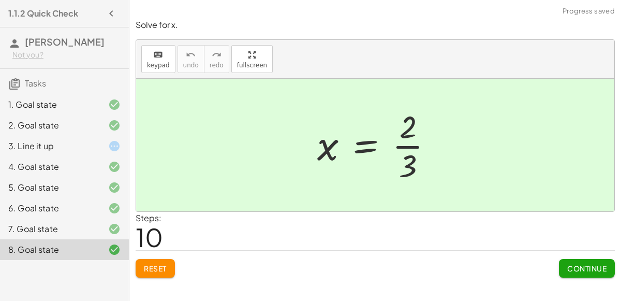
click at [88, 228] on div "7. Goal state" at bounding box center [49, 228] width 83 height 12
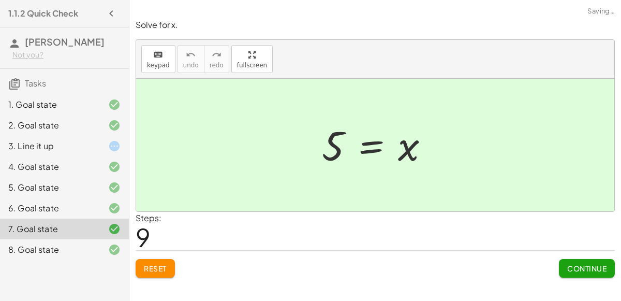
click at [100, 206] on div at bounding box center [106, 208] width 29 height 12
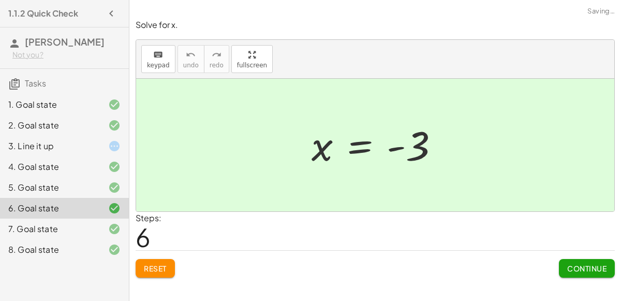
click at [111, 142] on icon at bounding box center [114, 146] width 12 height 12
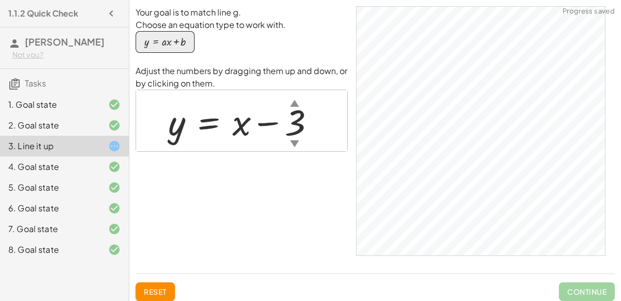
click at [295, 102] on div "▲" at bounding box center [294, 102] width 9 height 13
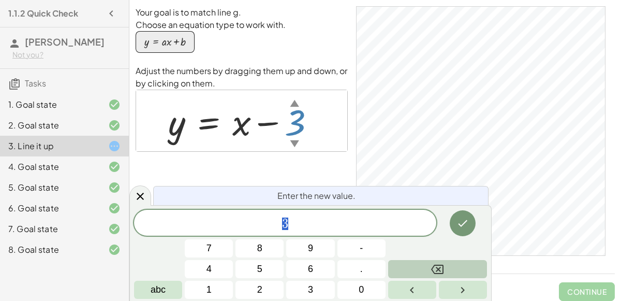
click at [436, 262] on button "Backspace" at bounding box center [437, 269] width 99 height 18
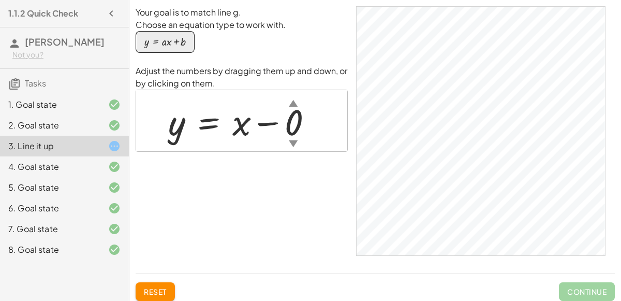
scroll to position [14, 0]
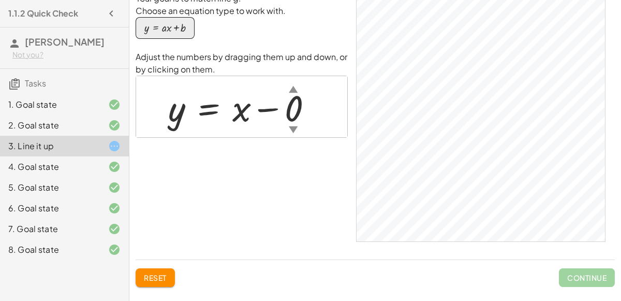
click at [290, 124] on div "▼" at bounding box center [293, 129] width 9 height 13
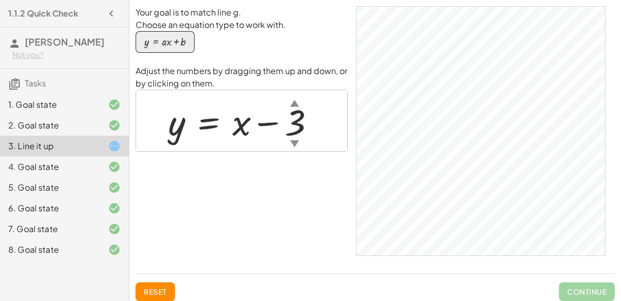
click at [71, 202] on div "6. Goal state" at bounding box center [49, 208] width 83 height 12
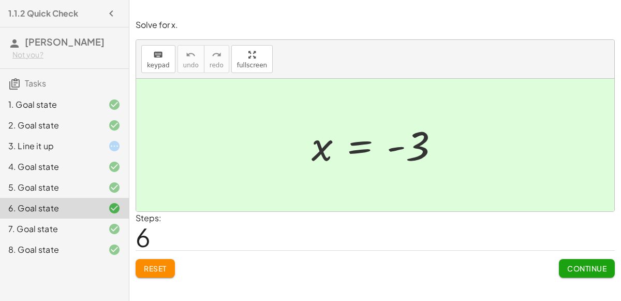
click at [371, 260] on div "Reset Continue" at bounding box center [375, 263] width 479 height 27
